Goal: Transaction & Acquisition: Purchase product/service

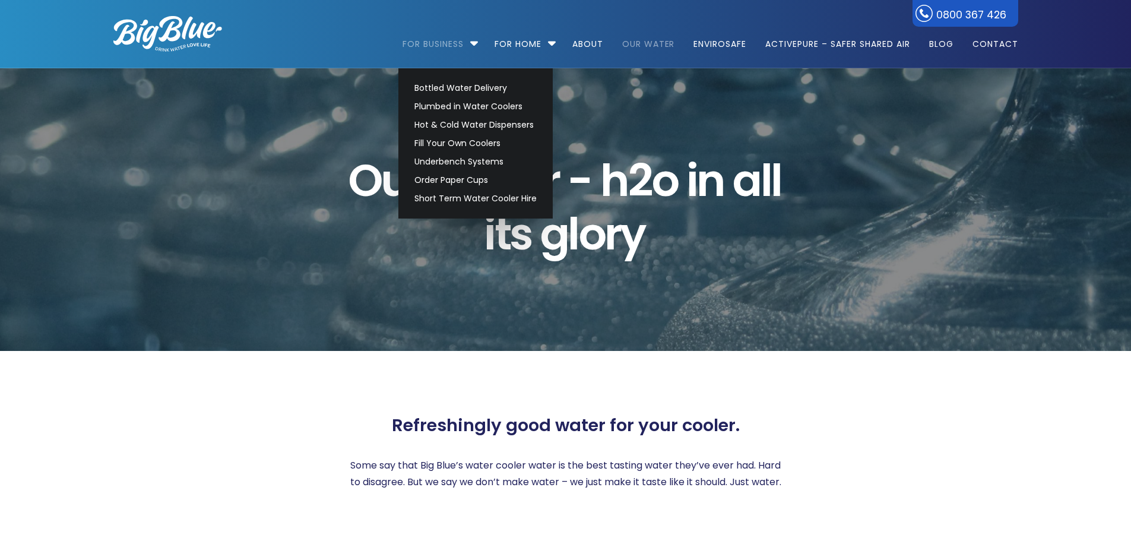
click at [436, 45] on link "For Business" at bounding box center [436, 38] width 69 height 77
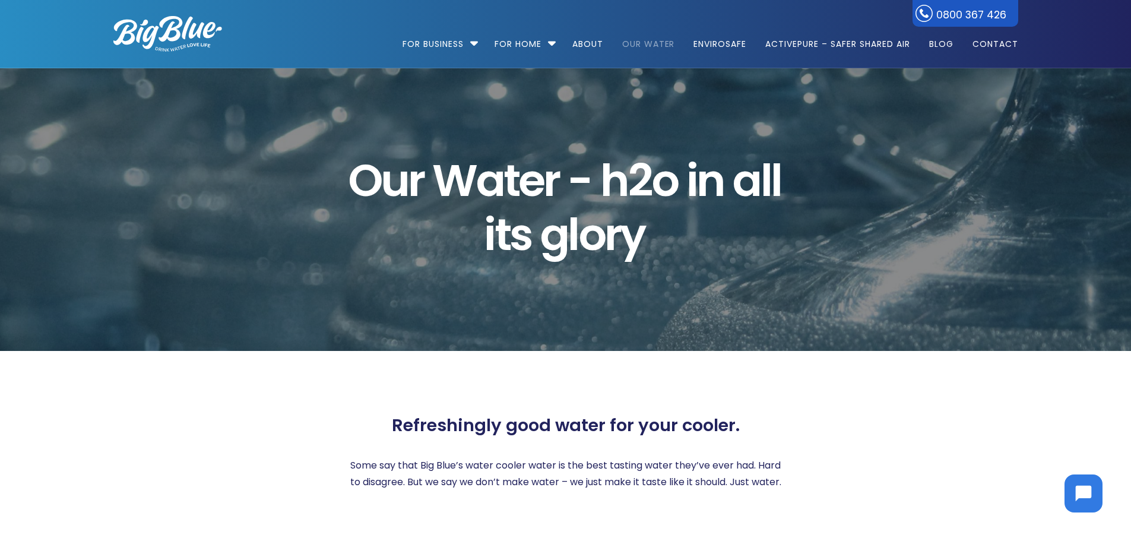
click at [470, 43] on li "For Business Bottled Water Delivery Plumbed in Water Coolers Hot & Cold Water D…" at bounding box center [442, 39] width 81 height 68
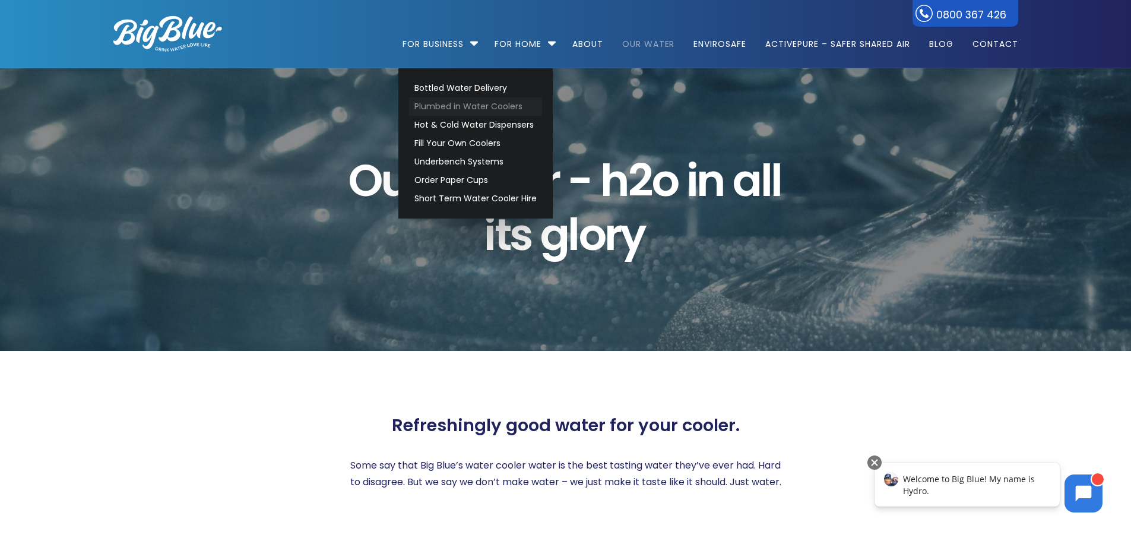
click at [484, 107] on link "Plumbed in Water Coolers" at bounding box center [475, 106] width 133 height 18
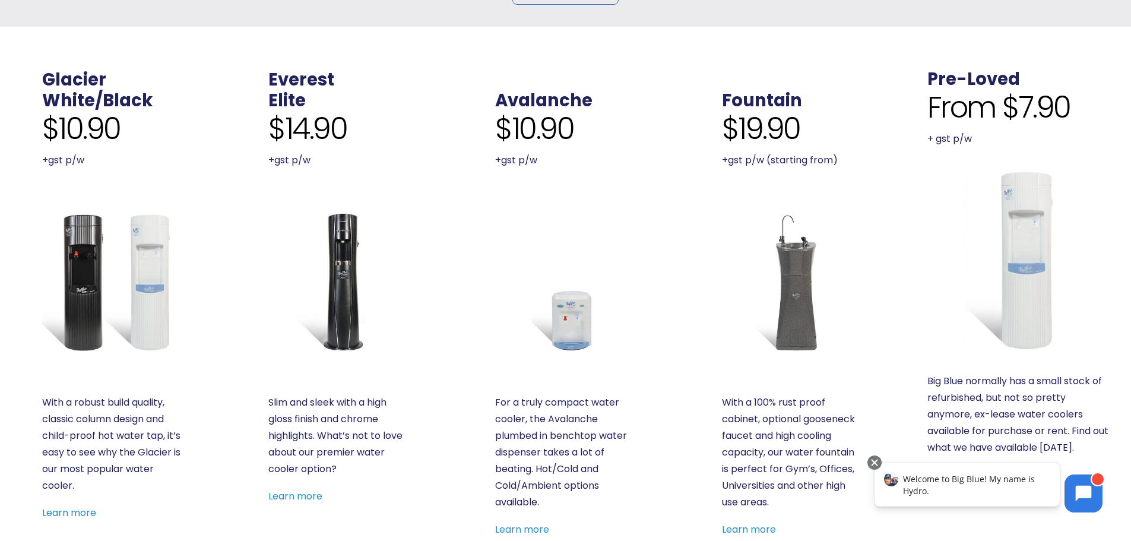
scroll to position [395, 0]
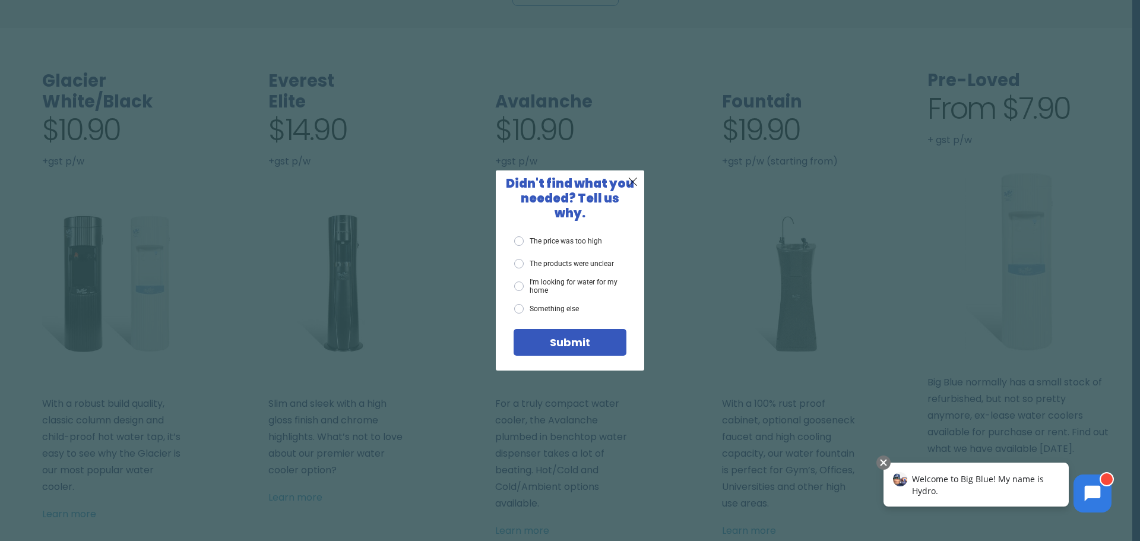
click at [632, 182] on span "X" at bounding box center [632, 181] width 11 height 15
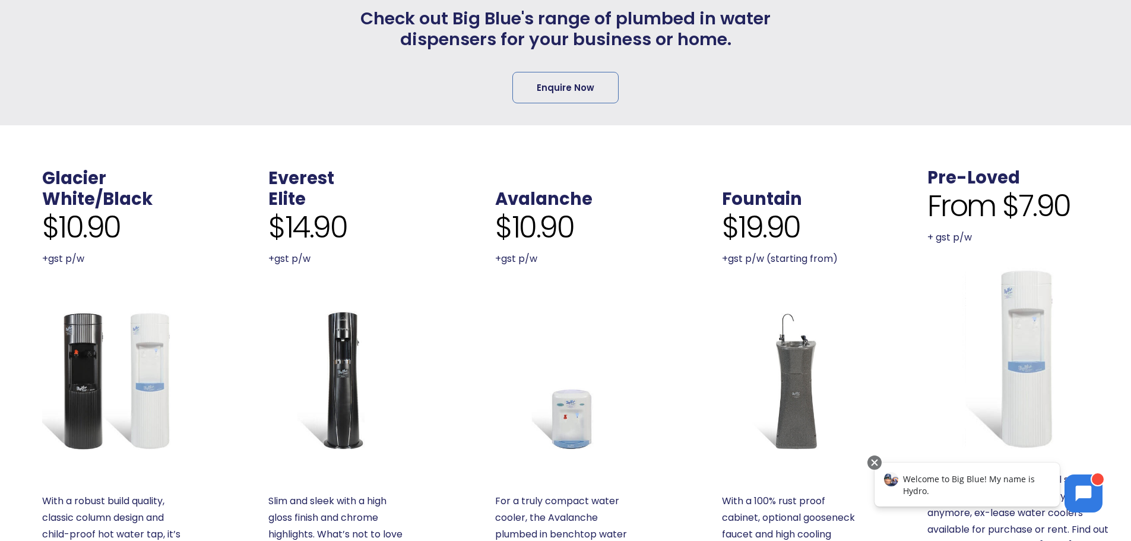
scroll to position [296, 0]
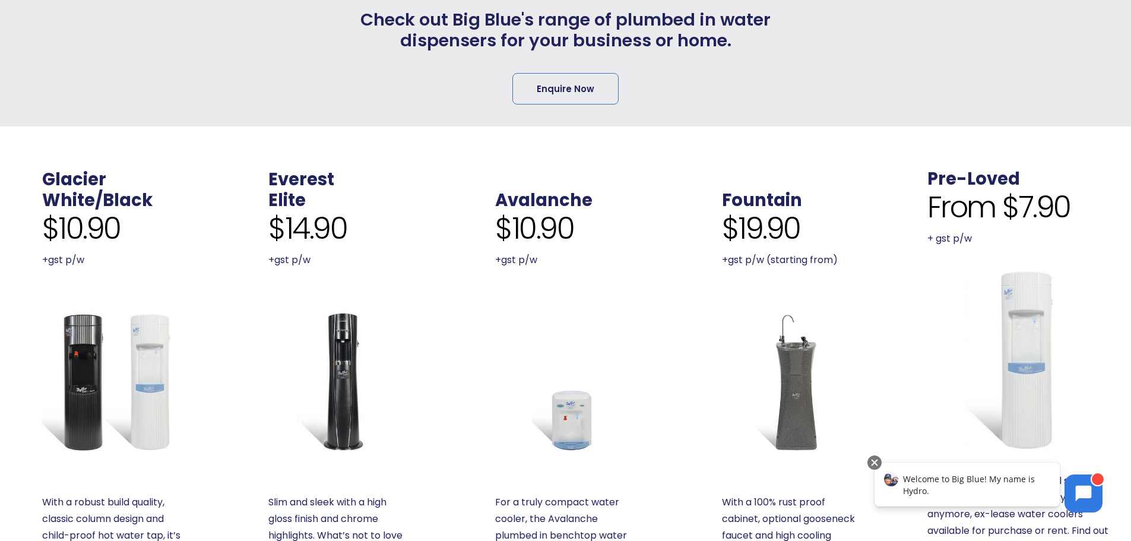
click at [1013, 307] on img at bounding box center [1018, 359] width 183 height 183
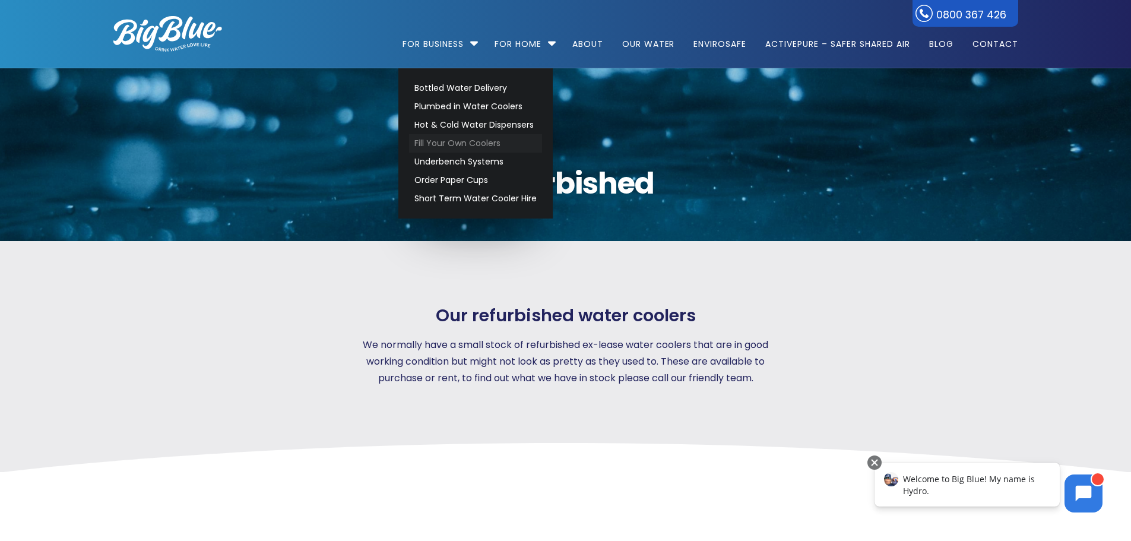
click at [452, 142] on link "Fill Your Own Coolers" at bounding box center [475, 143] width 133 height 18
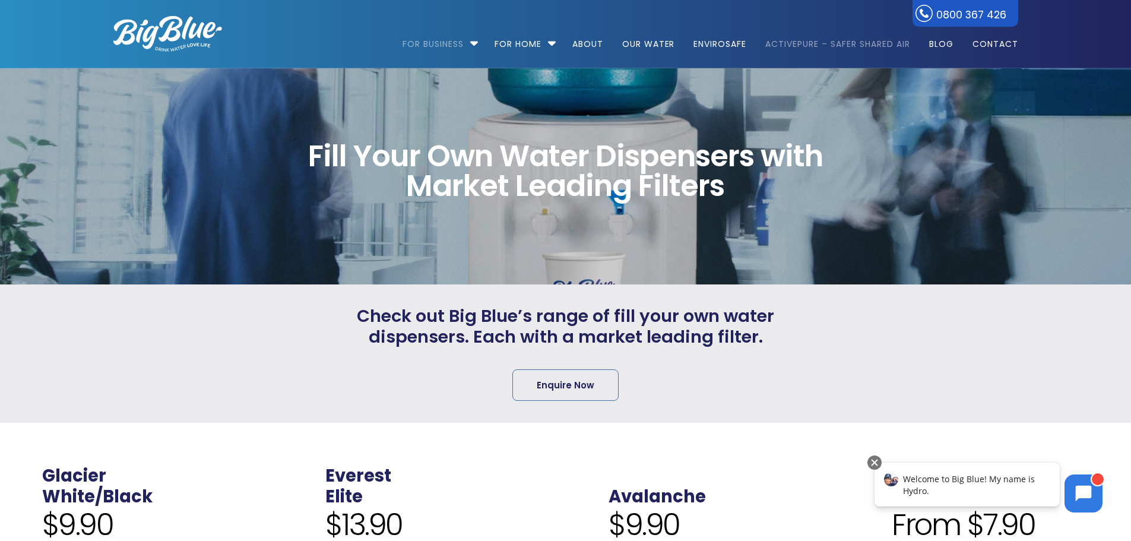
click at [804, 41] on link "ActivePure – Safer Shared Air" at bounding box center [837, 38] width 161 height 77
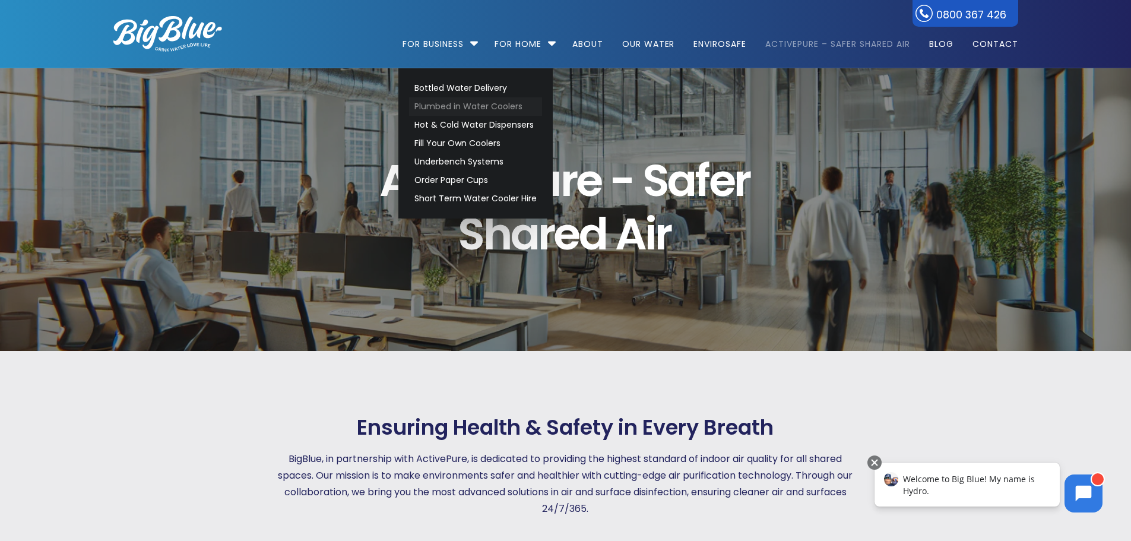
click at [446, 104] on link "Plumbed in Water Coolers" at bounding box center [475, 106] width 133 height 18
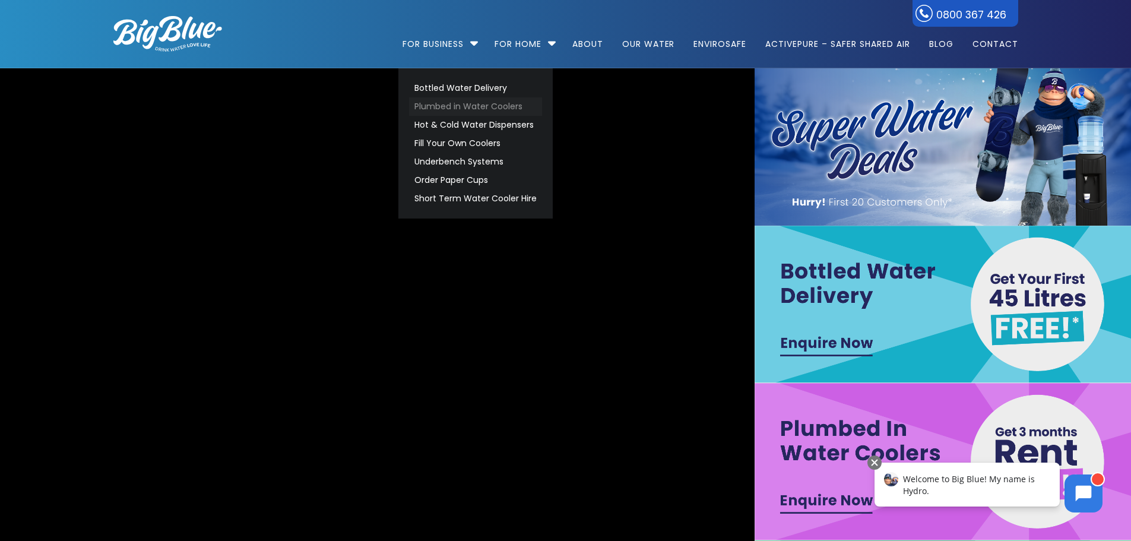
click at [443, 103] on link "Plumbed in Water Coolers" at bounding box center [475, 106] width 133 height 18
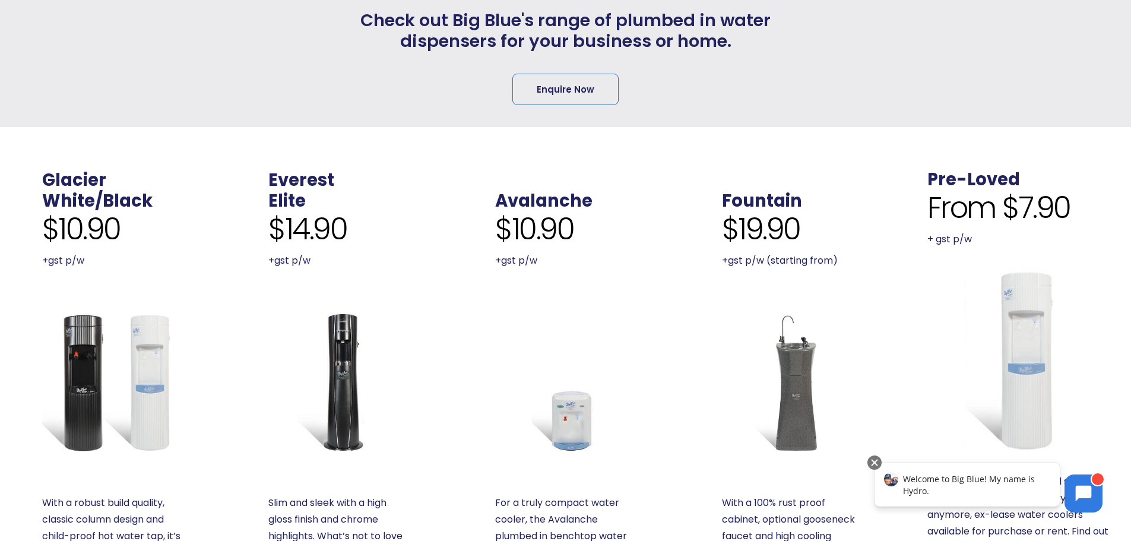
scroll to position [296, 0]
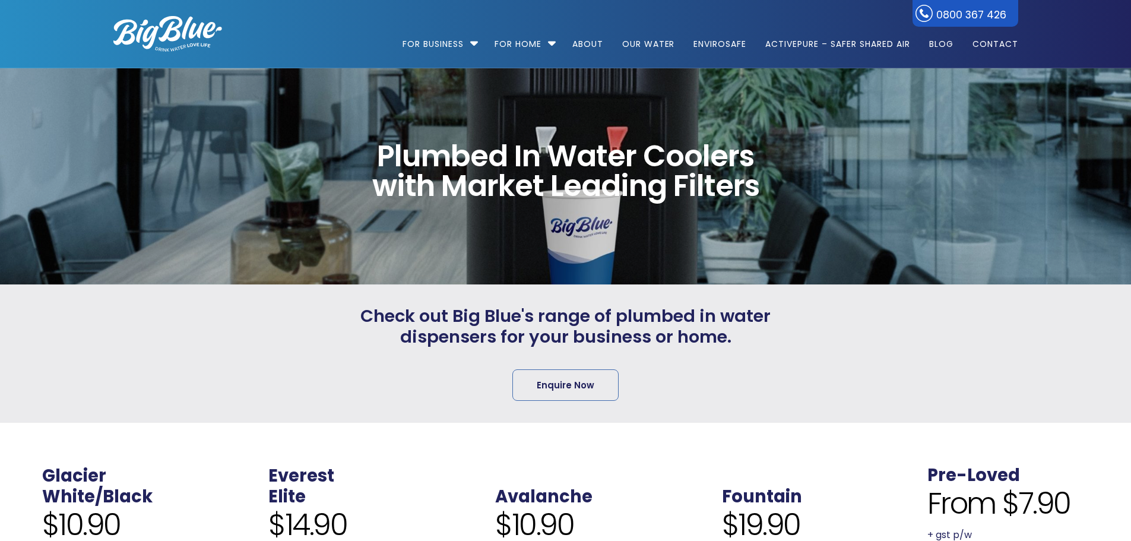
click at [471, 45] on li "For Business Bottled Water Delivery Plumbed in Water Coolers Hot & Cold Water D…" at bounding box center [442, 39] width 81 height 68
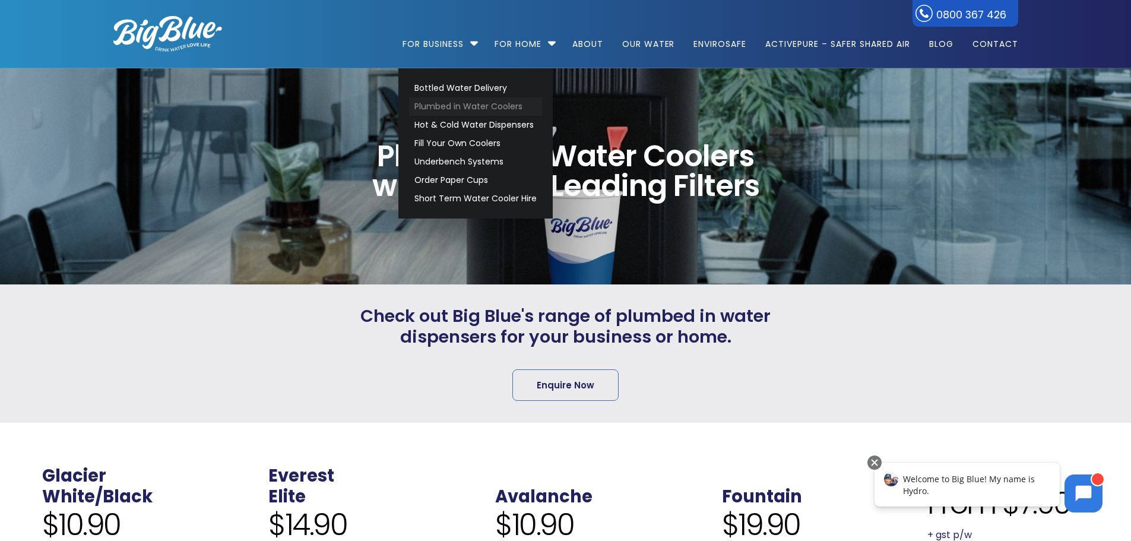
click at [440, 106] on link "Plumbed in Water Coolers" at bounding box center [475, 106] width 133 height 18
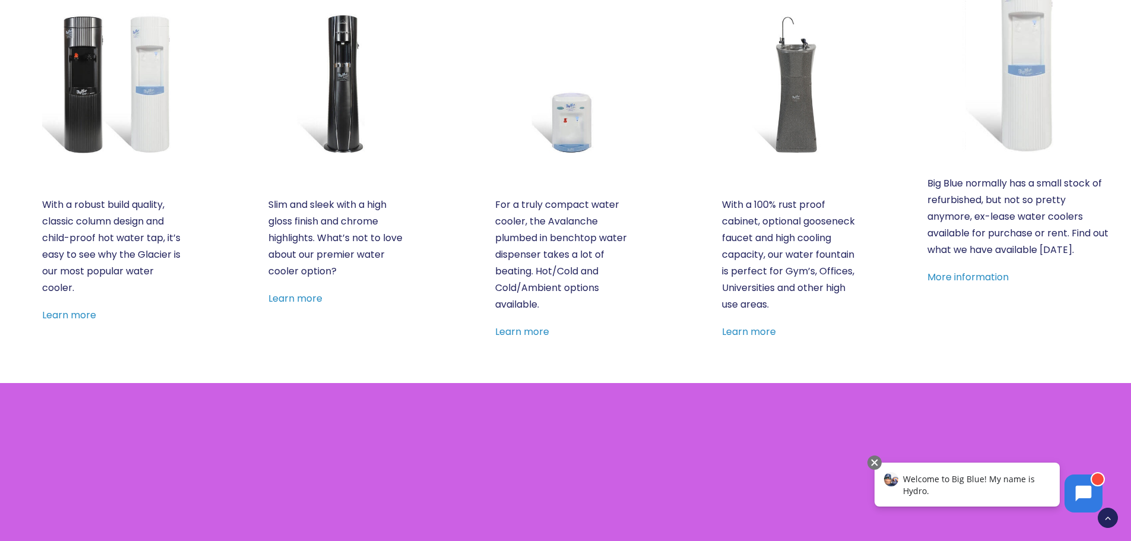
scroll to position [594, 0]
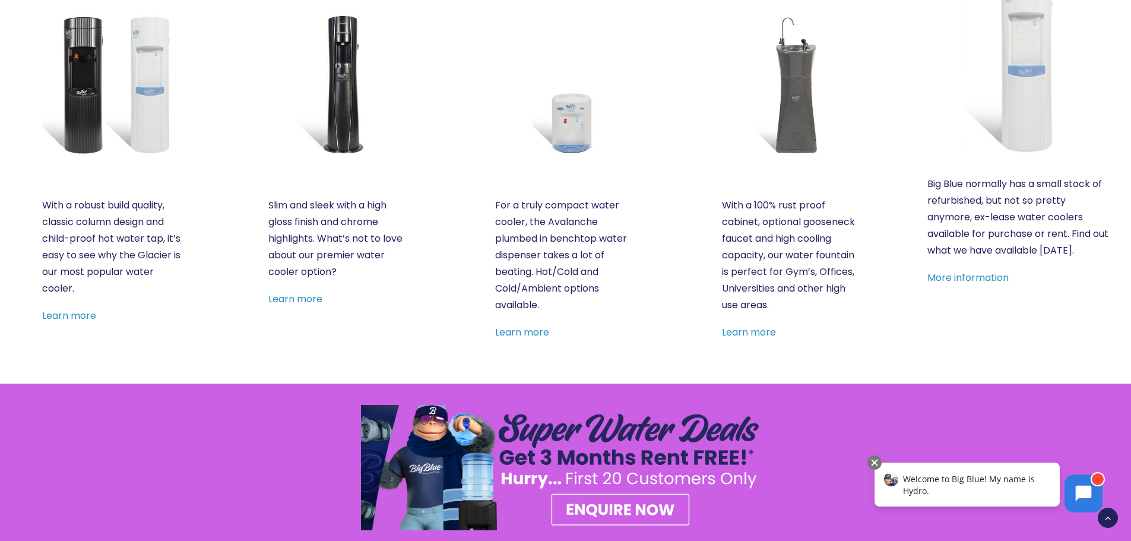
click at [1041, 60] on img at bounding box center [1018, 62] width 183 height 183
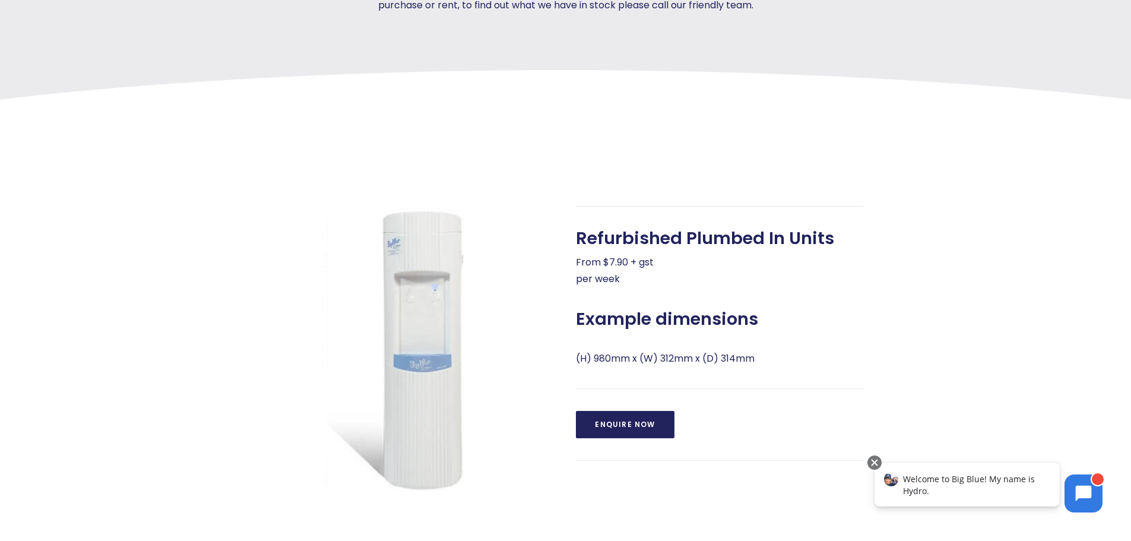
click at [626, 423] on link "Enquire Now" at bounding box center [625, 424] width 98 height 27
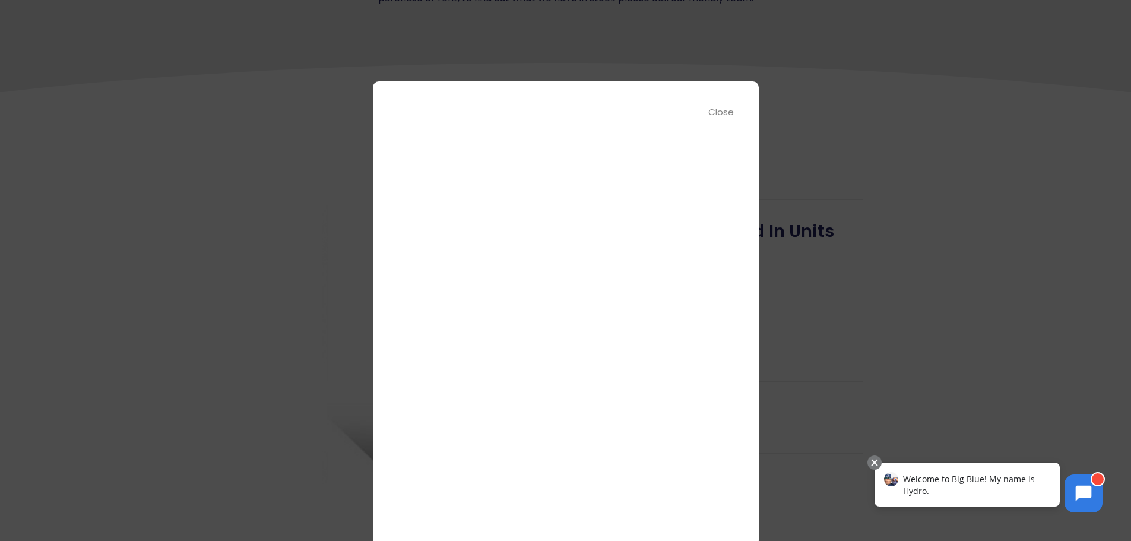
scroll to position [380, 0]
click at [310, 294] on div at bounding box center [565, 270] width 1131 height 541
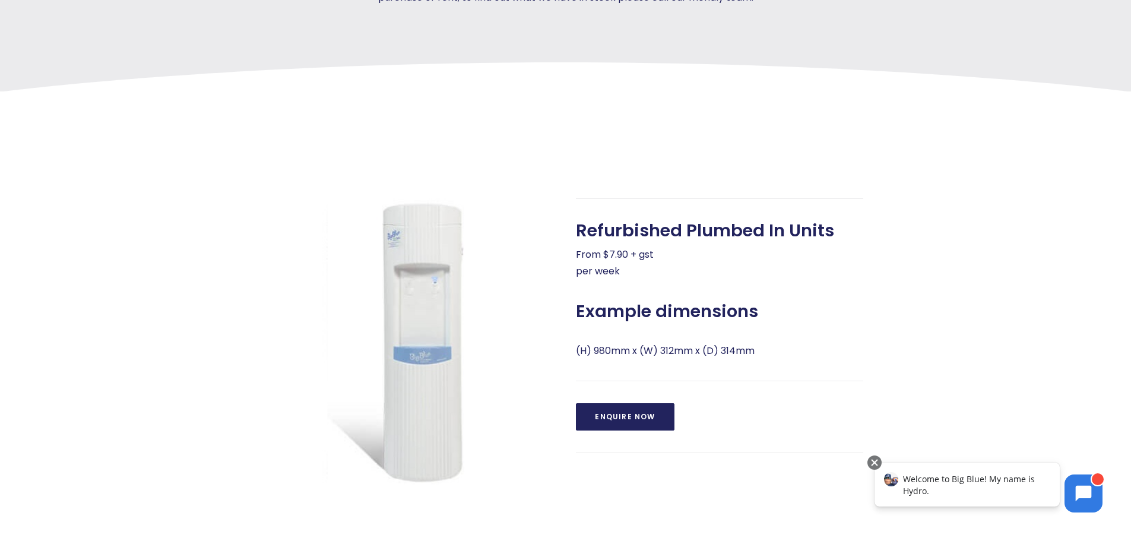
click at [618, 416] on link "Enquire Now" at bounding box center [625, 416] width 98 height 27
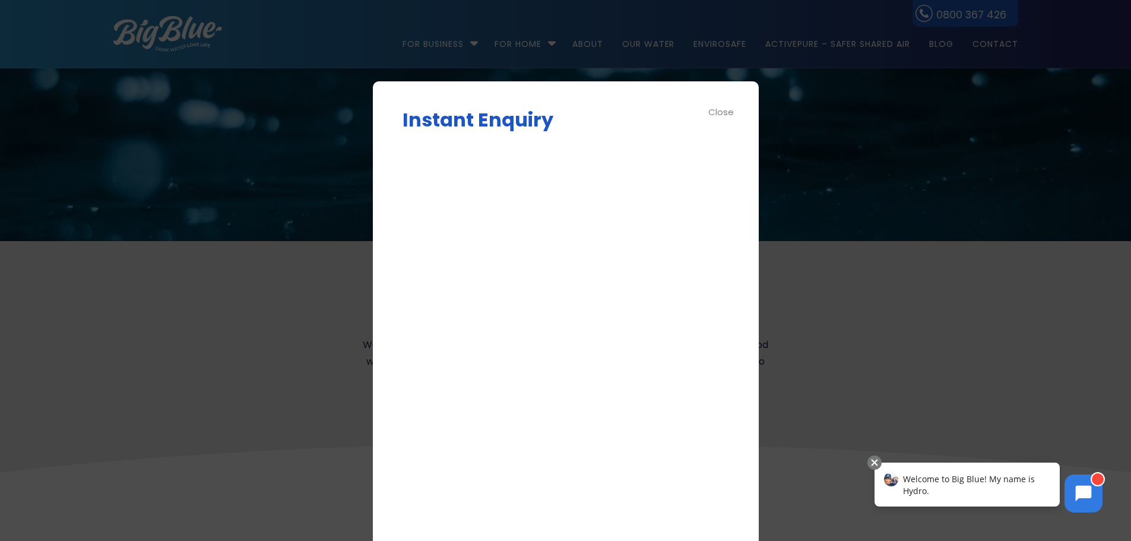
scroll to position [0, 0]
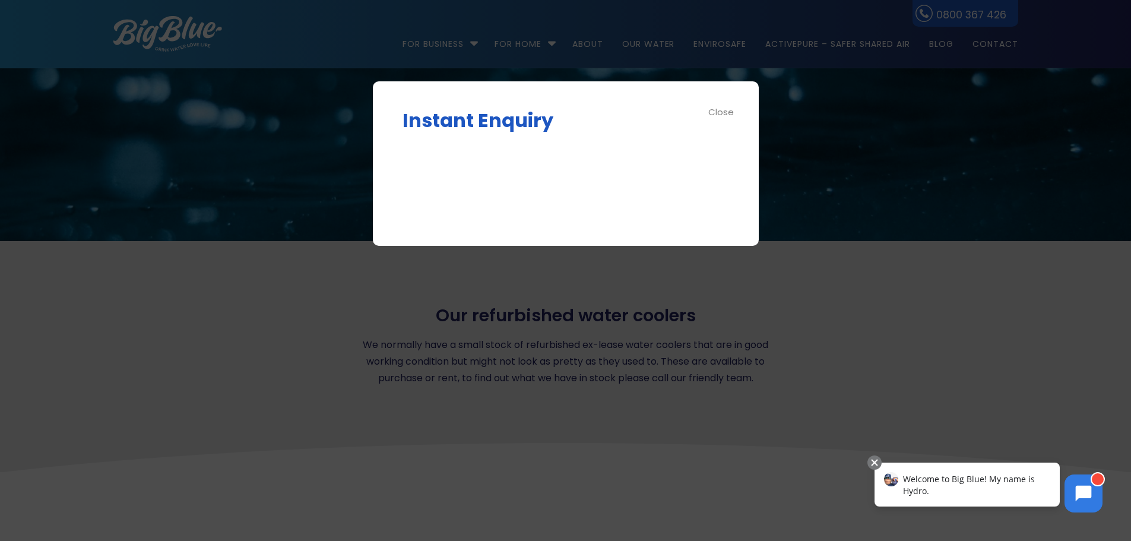
click at [722, 109] on div "Close" at bounding box center [721, 112] width 27 height 14
